Goal: Navigation & Orientation: Find specific page/section

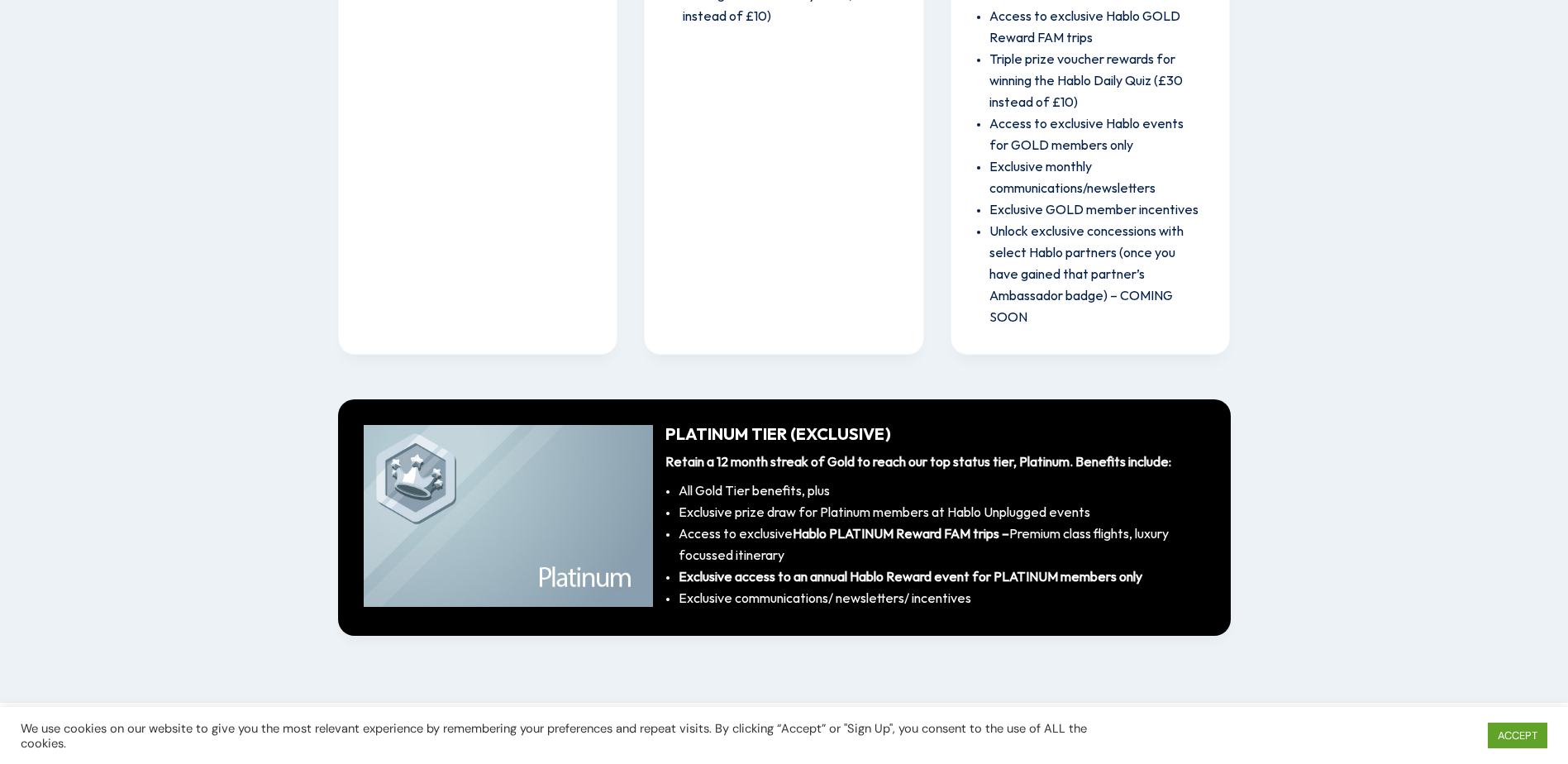
scroll to position [2574, 0]
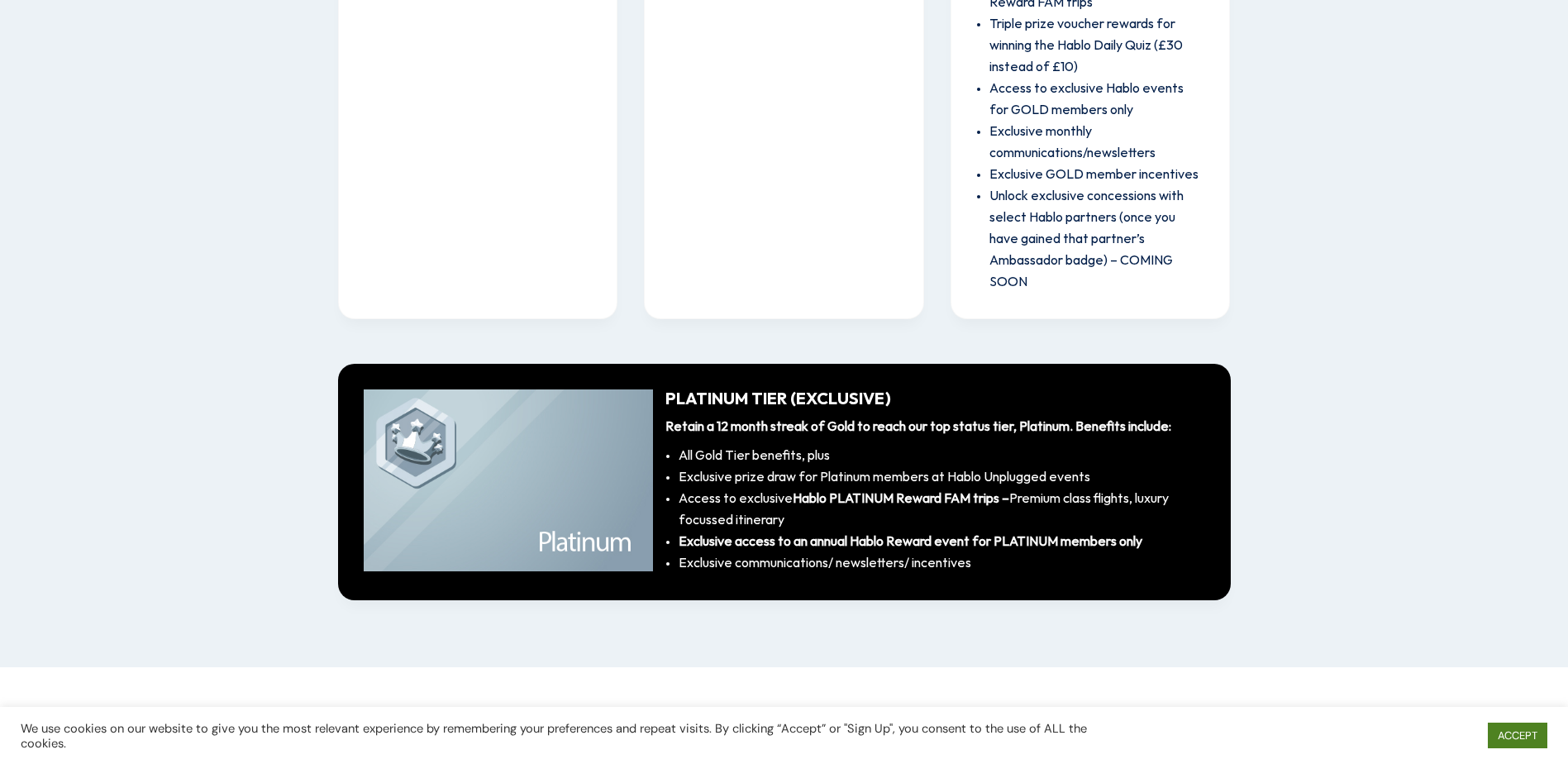
click at [1530, 731] on link "ACCEPT" at bounding box center [1517, 736] width 60 height 25
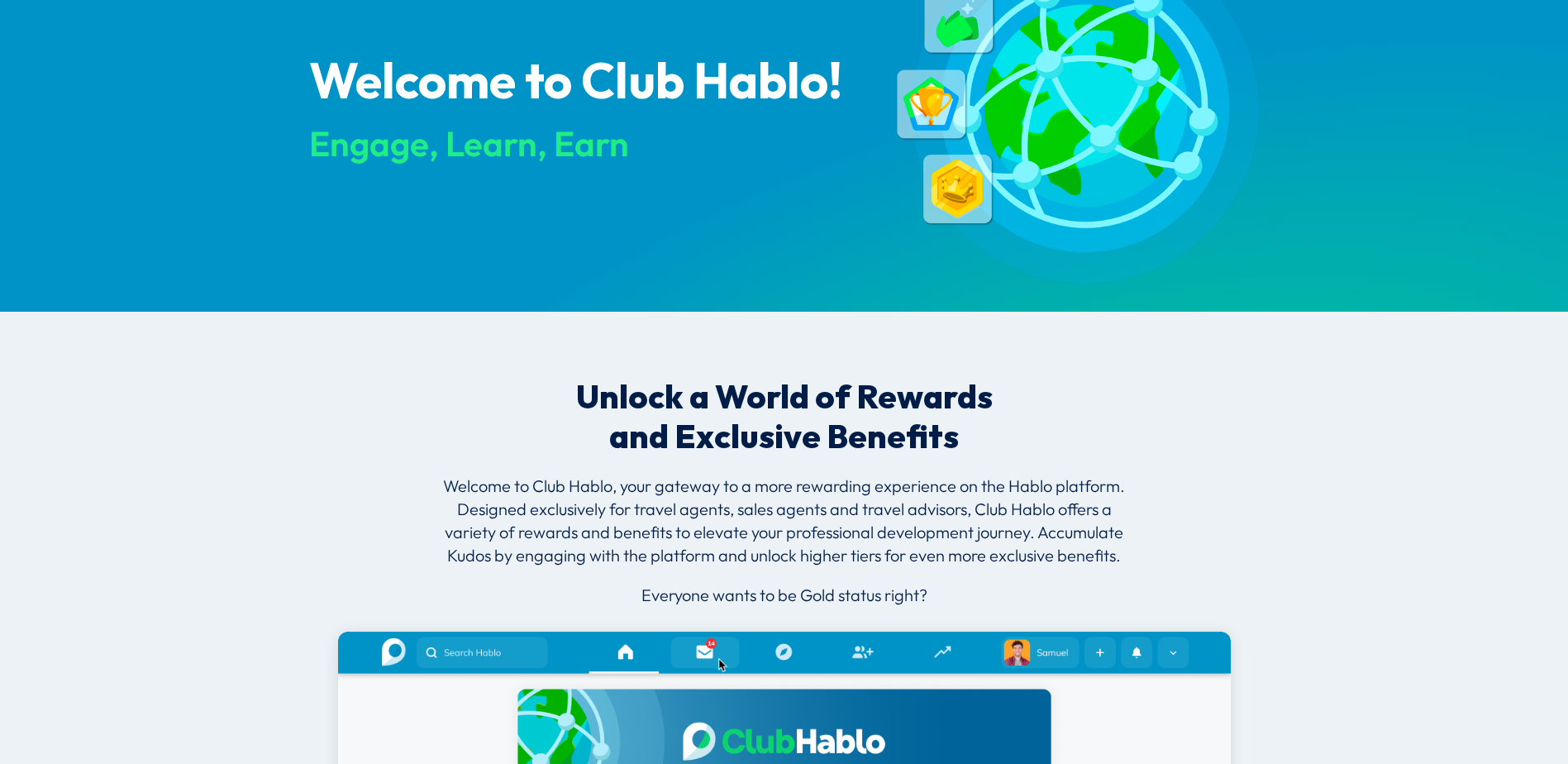
scroll to position [0, 0]
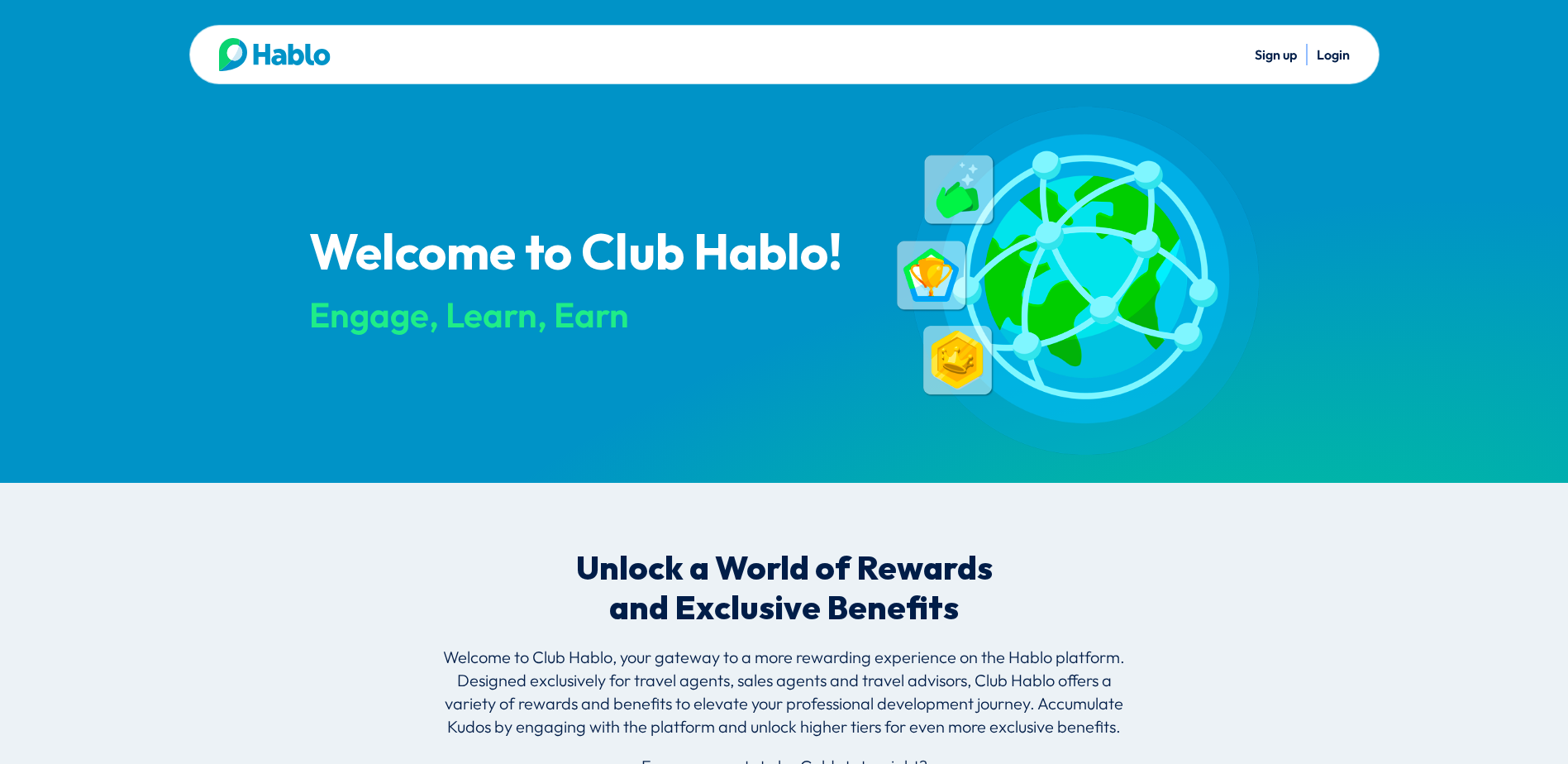
click at [310, 57] on img at bounding box center [275, 55] width 111 height 33
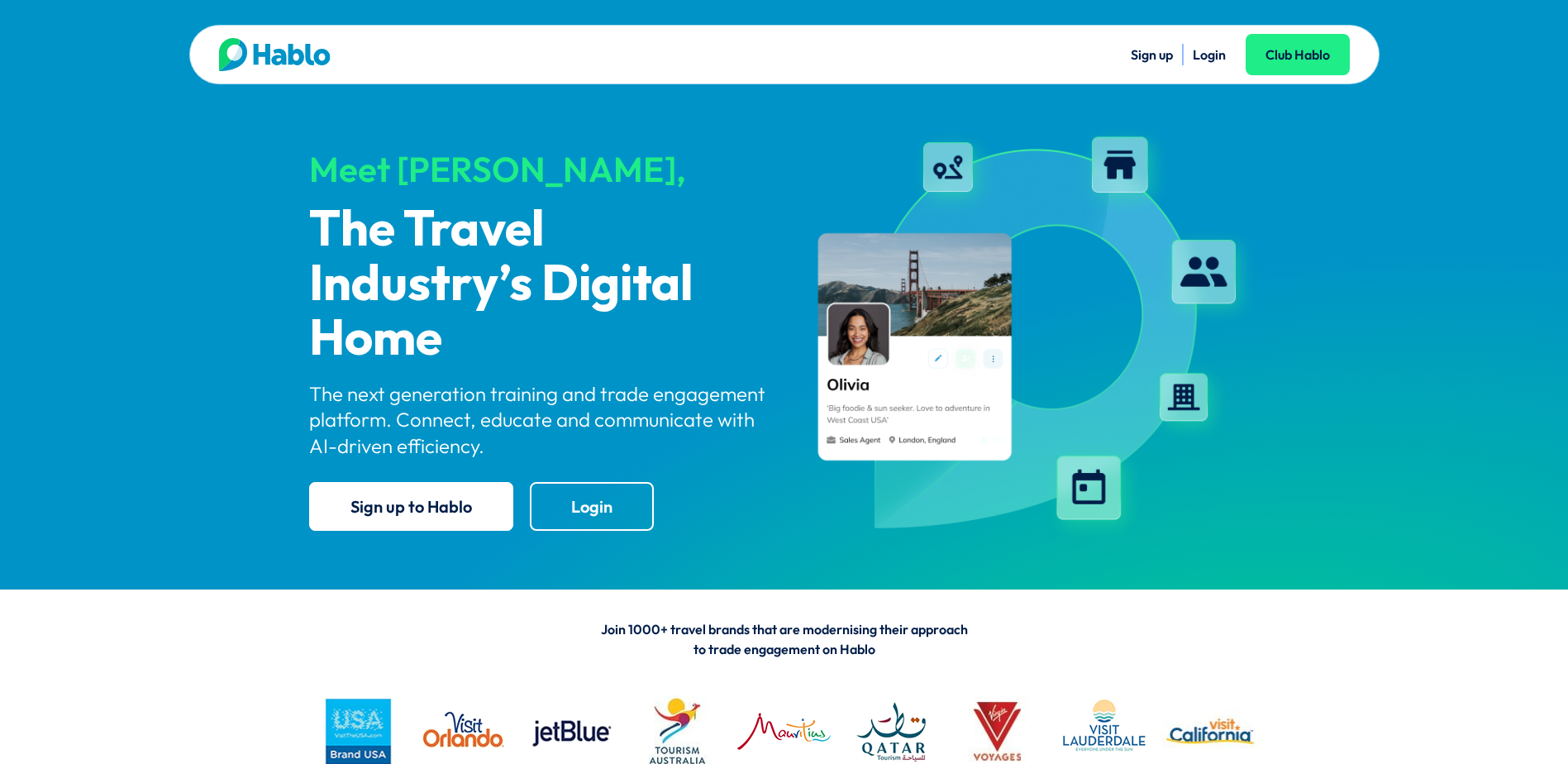
click at [1199, 54] on link "Login" at bounding box center [1209, 54] width 33 height 17
